Goal: Transaction & Acquisition: Purchase product/service

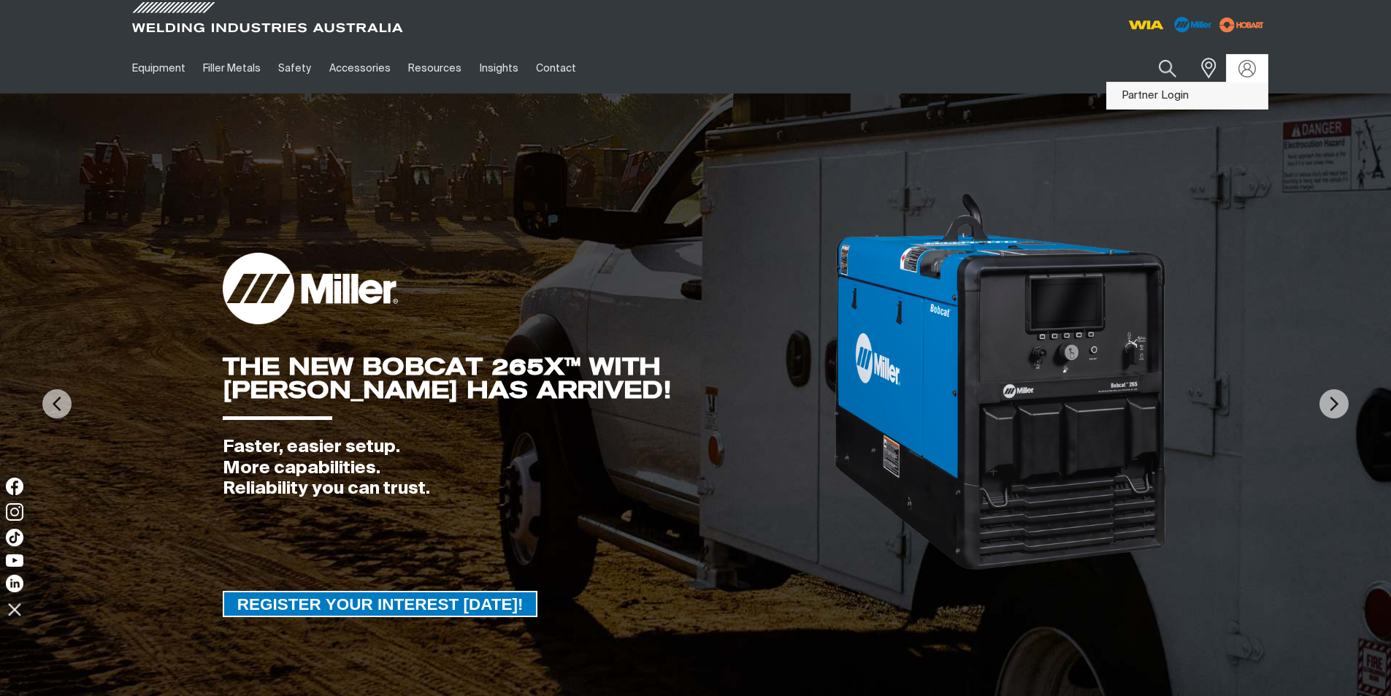
click at [1173, 96] on link "Partner Login" at bounding box center [1187, 96] width 161 height 27
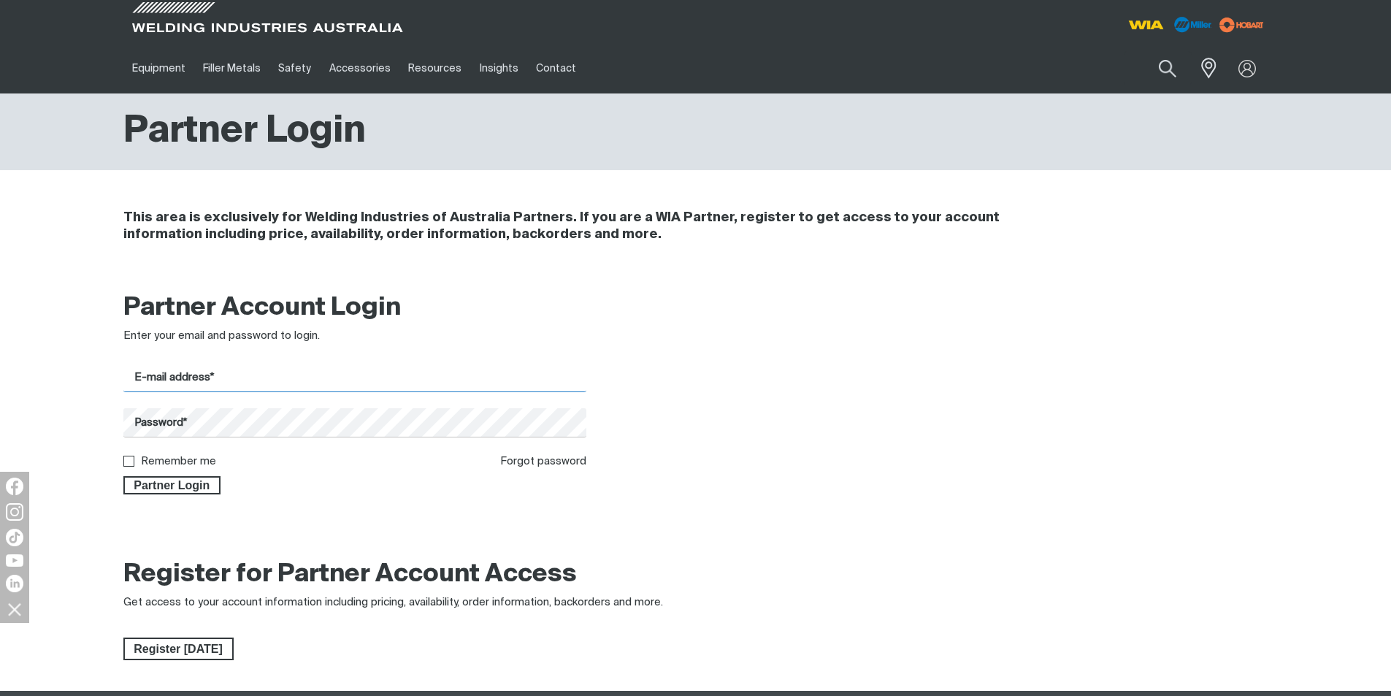
click at [258, 384] on input "E-mail address*" at bounding box center [355, 378] width 464 height 28
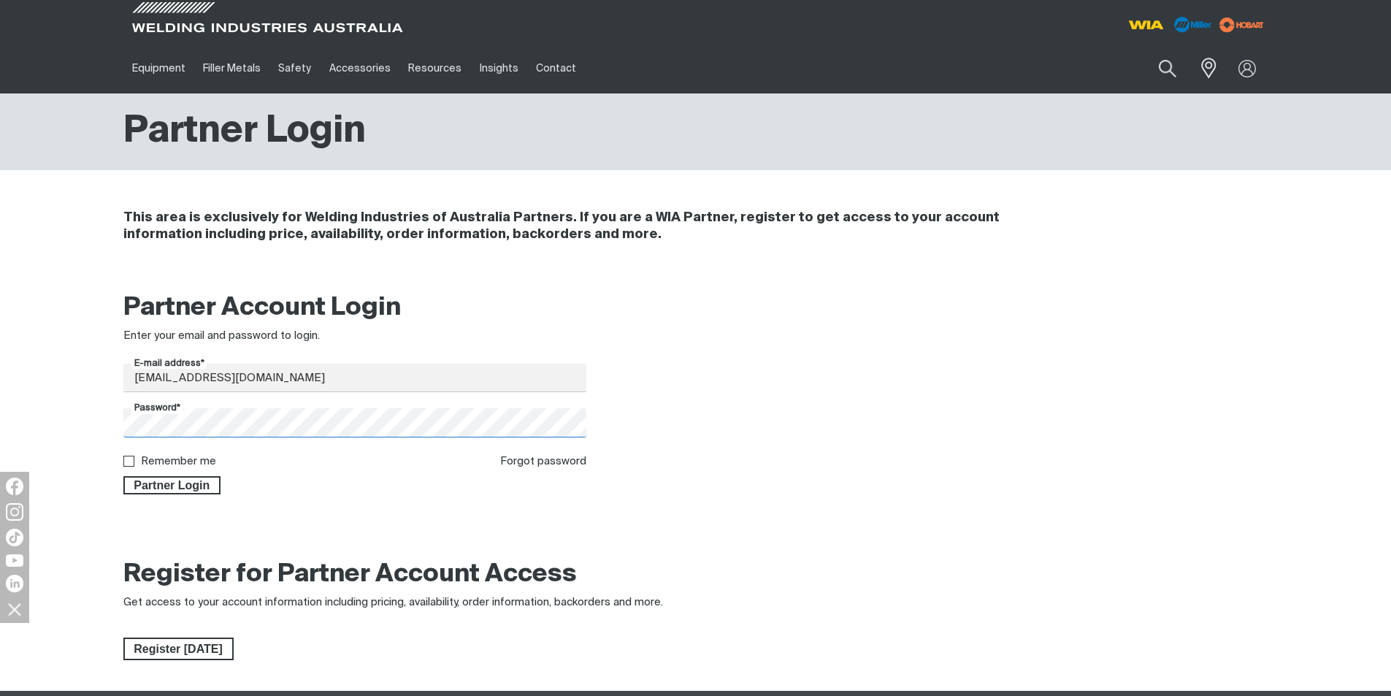
click at [123, 476] on button "Partner Login" at bounding box center [172, 485] width 98 height 19
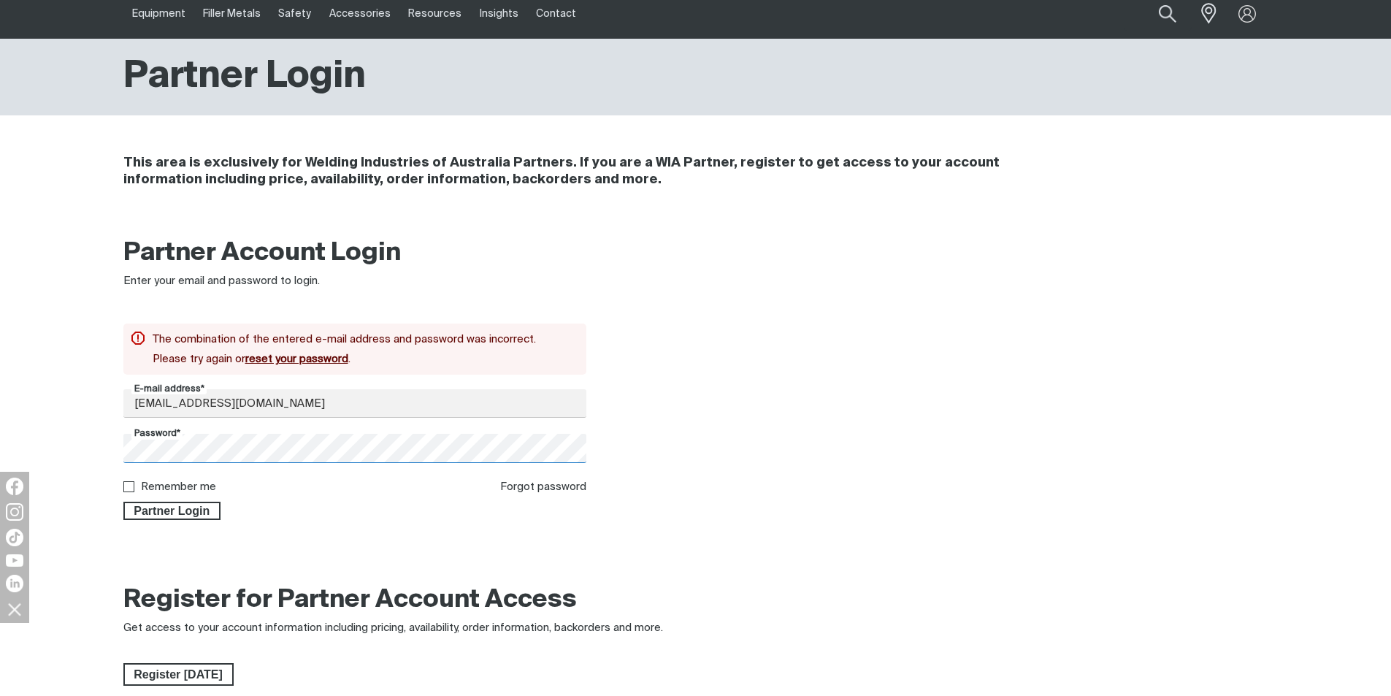
scroll to position [55, 0]
click at [123, 501] on button "Partner Login" at bounding box center [172, 510] width 98 height 19
click at [28, 456] on div "Partner Account Login Enter your email and password to login. The combination o…" at bounding box center [695, 382] width 1391 height 311
click at [871, 319] on div at bounding box center [842, 378] width 464 height 283
click at [272, 402] on input "[EMAIL_ADDRESS][DOMAIN_NAME]" at bounding box center [355, 402] width 464 height 28
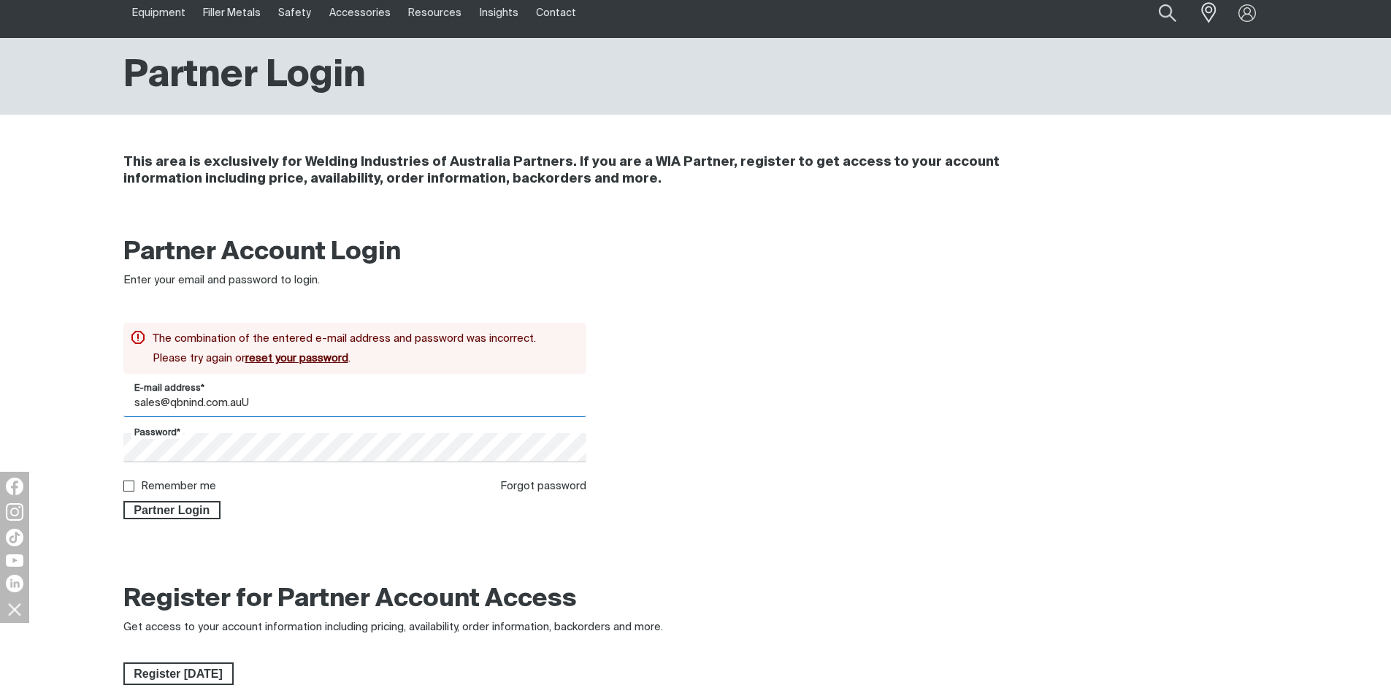
type input "[EMAIL_ADDRESS][DOMAIN_NAME]"
click at [96, 451] on div "Partner Account Login Enter your email and password to login. The combination o…" at bounding box center [695, 382] width 1391 height 311
click at [123, 501] on button "Partner Login" at bounding box center [172, 510] width 98 height 19
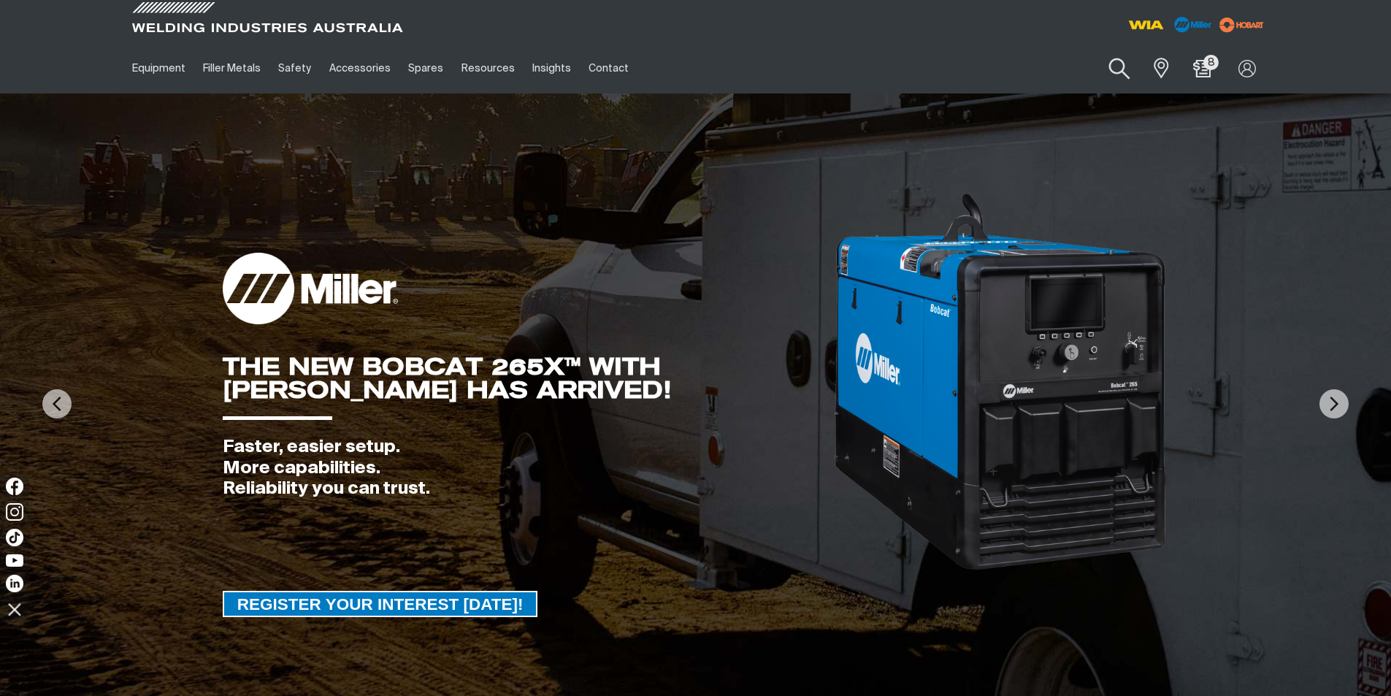
click at [1124, 69] on button "Search products" at bounding box center [1119, 69] width 59 height 42
click at [980, 69] on input "Search" at bounding box center [1031, 68] width 225 height 33
click at [1020, 72] on input "Search" at bounding box center [1031, 68] width 225 height 33
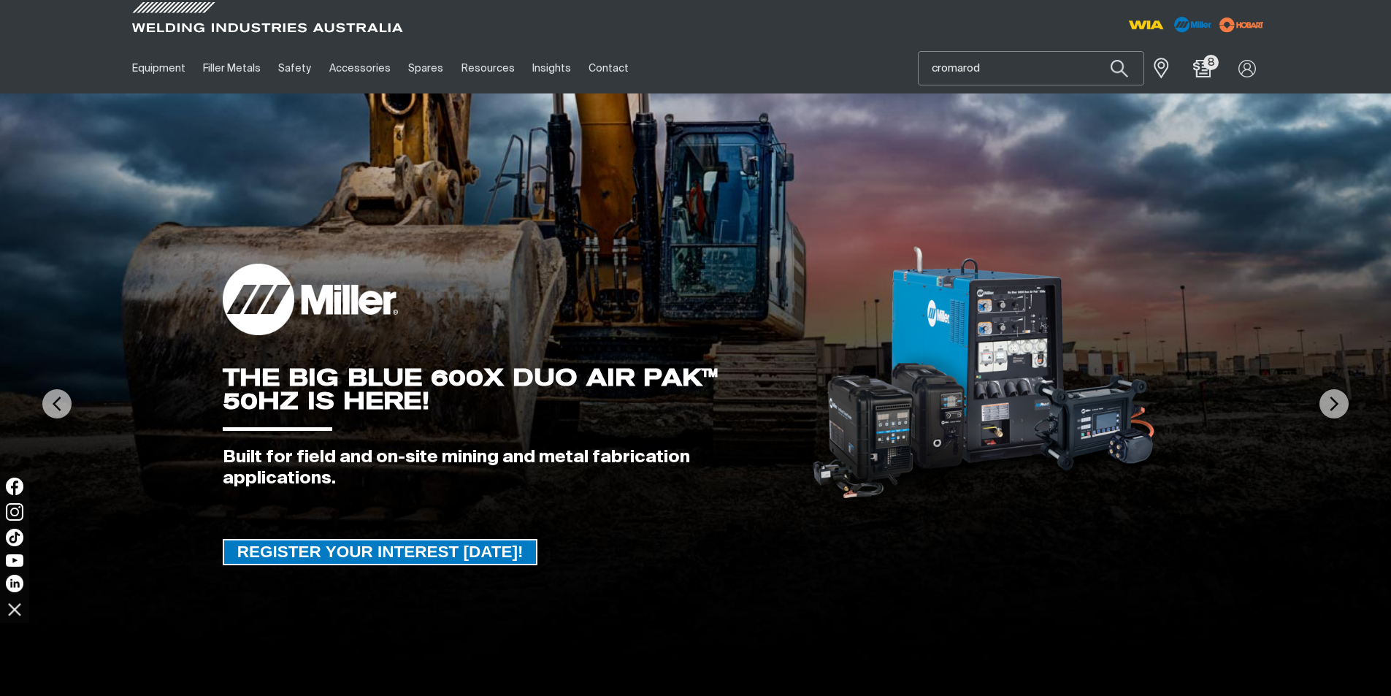
type input "cromarod"
click at [1095, 51] on button "Search products" at bounding box center [1120, 68] width 50 height 34
